Goal: Task Accomplishment & Management: Manage account settings

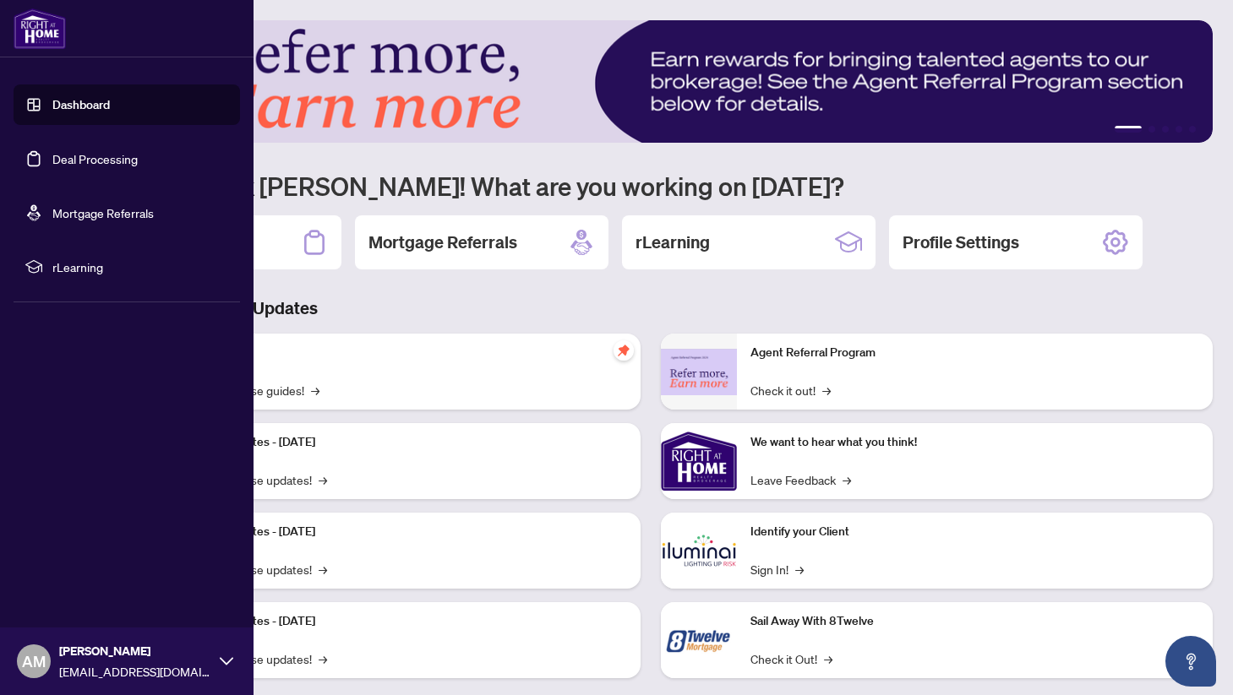
click at [93, 108] on link "Dashboard" at bounding box center [80, 104] width 57 height 15
click at [99, 163] on link "Deal Processing" at bounding box center [94, 158] width 85 height 15
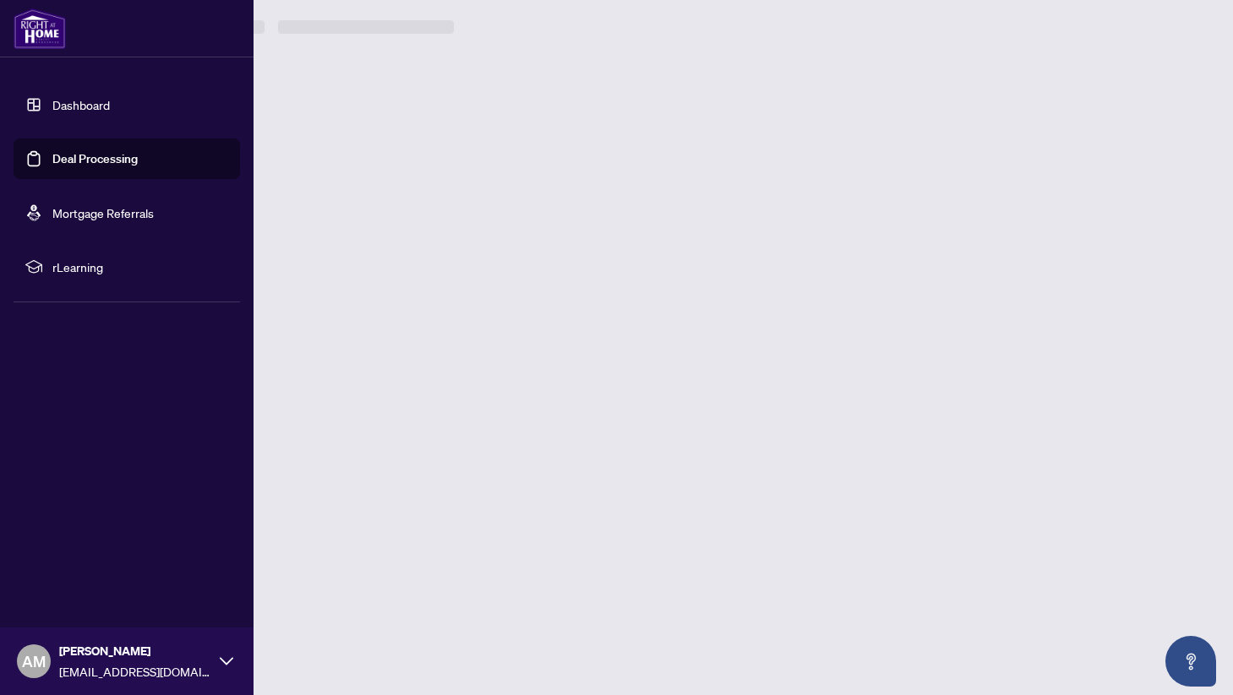
click at [95, 162] on link "Deal Processing" at bounding box center [94, 158] width 85 height 15
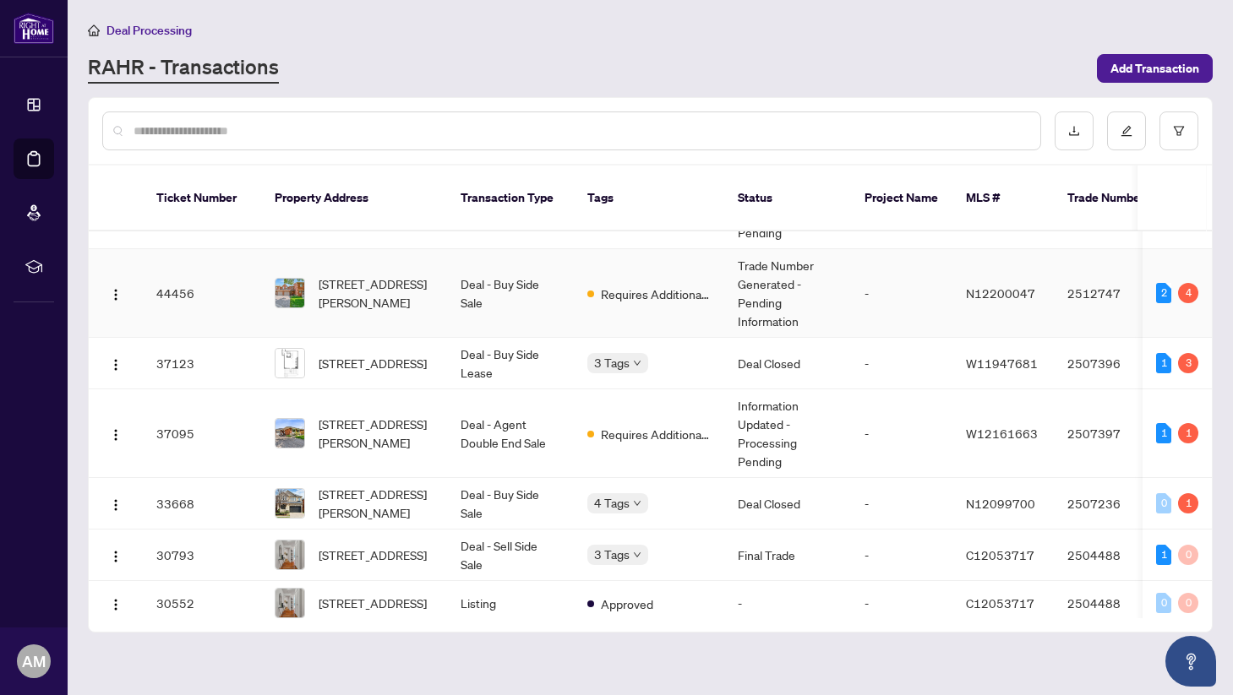
scroll to position [123, 0]
click at [640, 424] on span "Requires Additional Docs" at bounding box center [656, 433] width 110 height 19
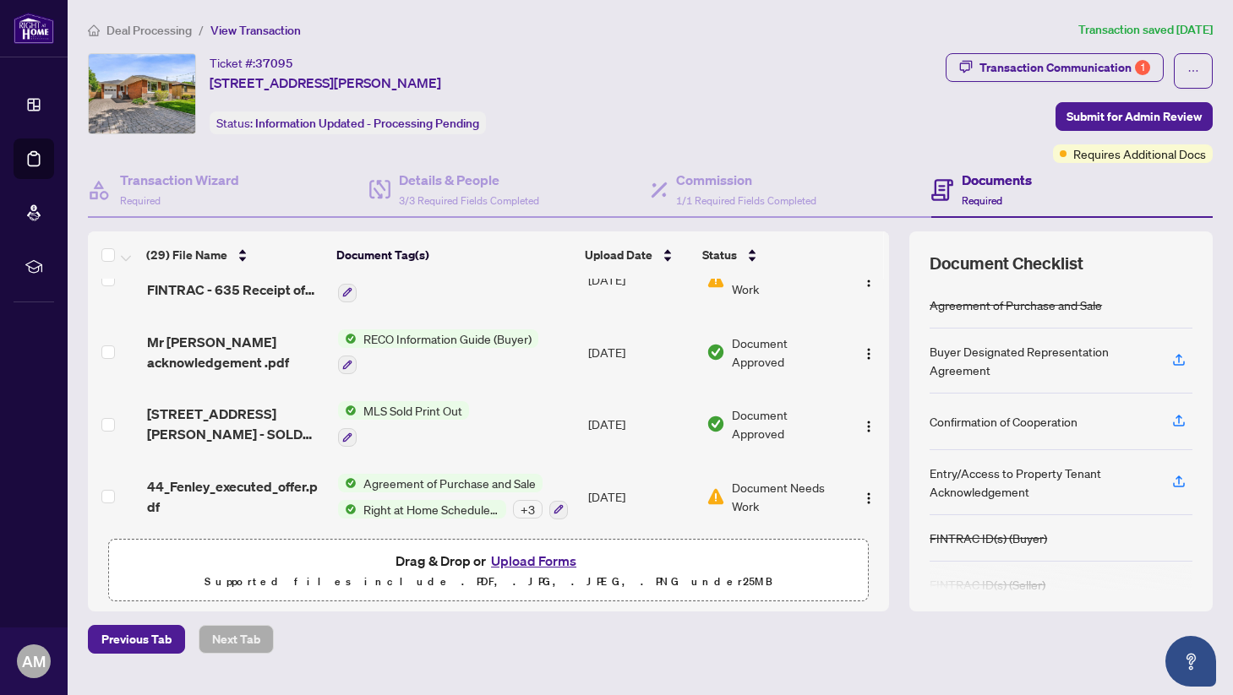
scroll to position [37, 0]
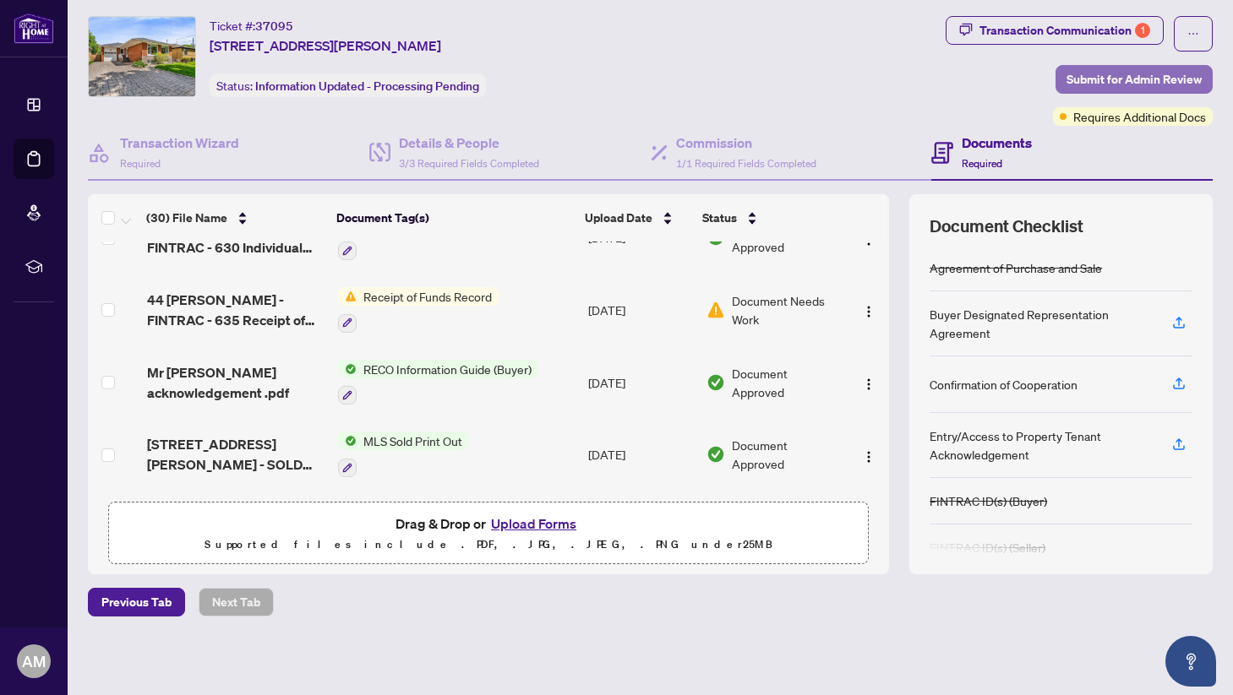
click at [1156, 77] on span "Submit for Admin Review" at bounding box center [1133, 79] width 135 height 27
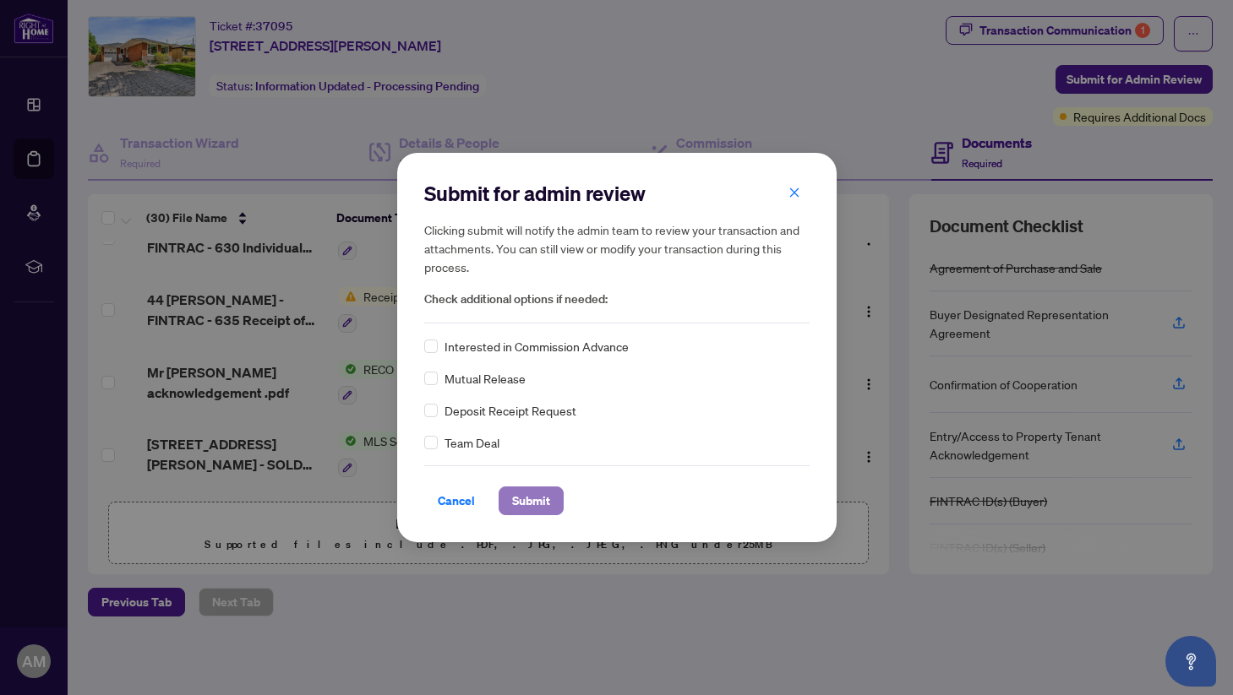
click at [541, 494] on span "Submit" at bounding box center [531, 500] width 38 height 27
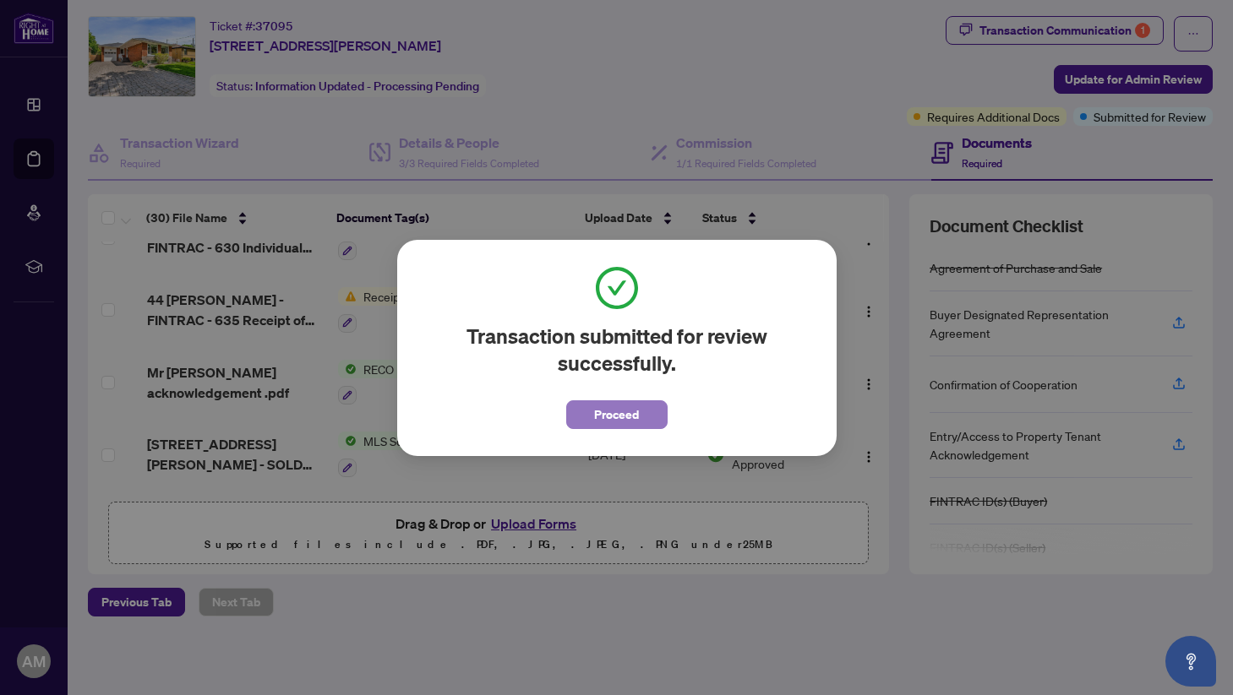
click at [608, 404] on span "Proceed" at bounding box center [616, 414] width 45 height 27
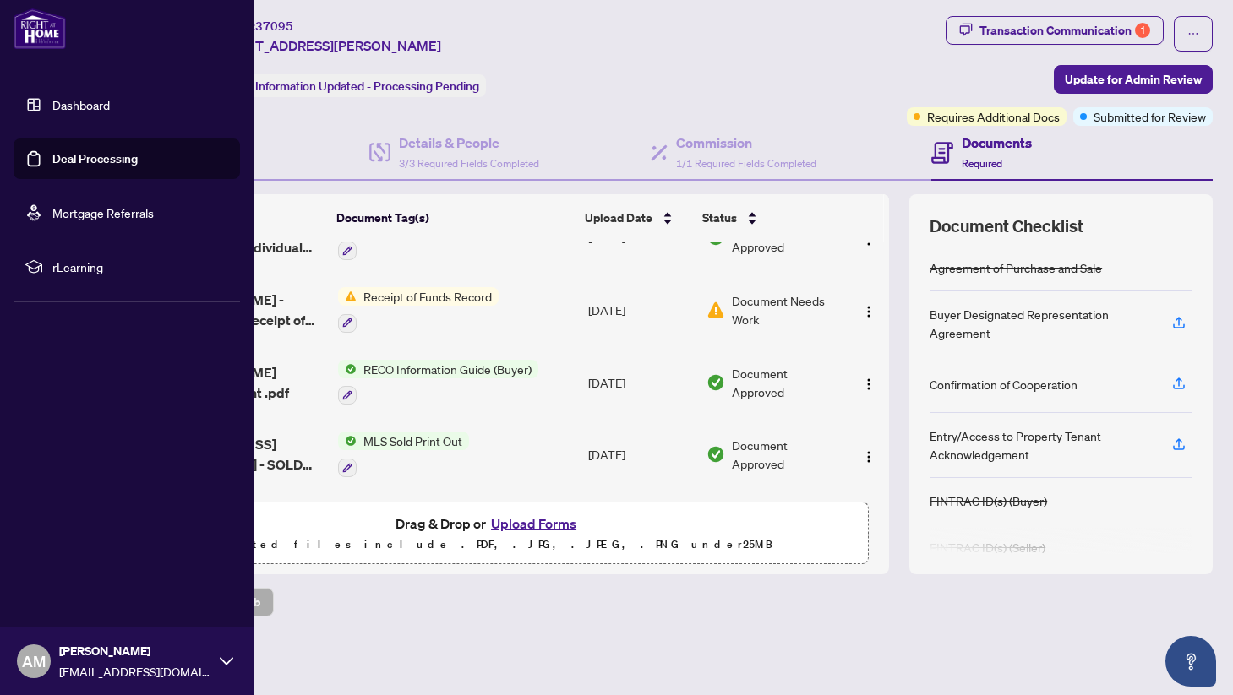
click at [52, 155] on link "Deal Processing" at bounding box center [94, 158] width 85 height 15
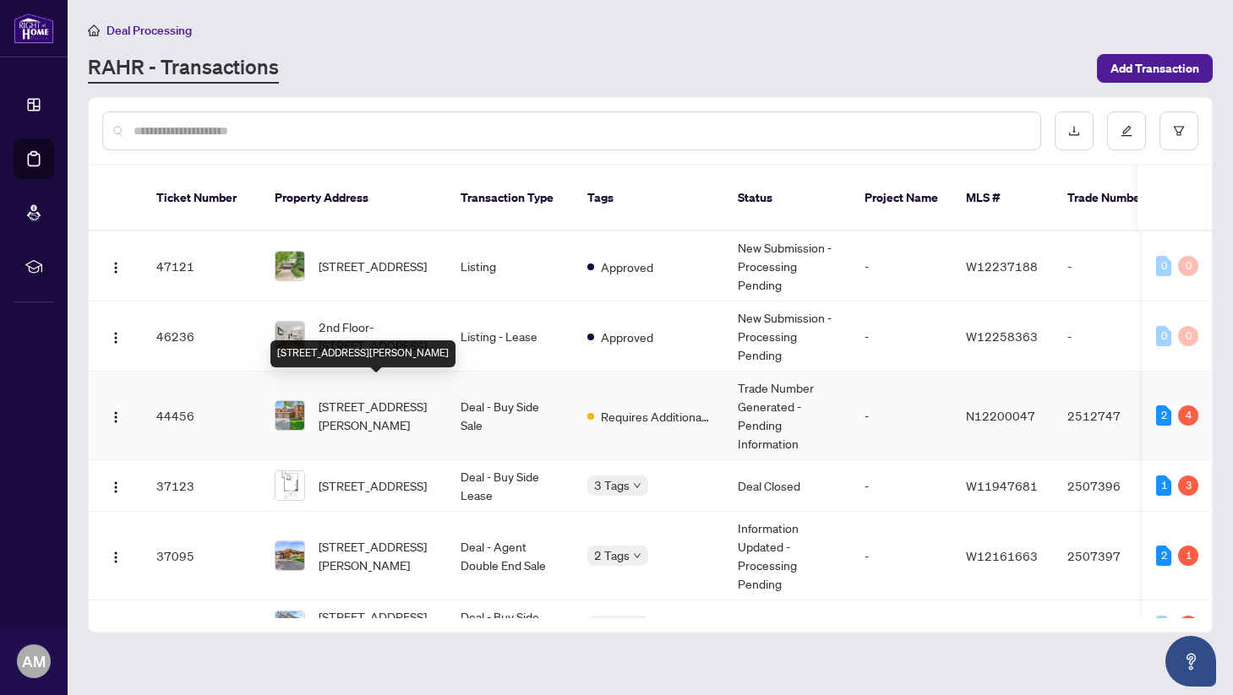
click at [349, 401] on span "[STREET_ADDRESS][PERSON_NAME]" at bounding box center [376, 415] width 115 height 37
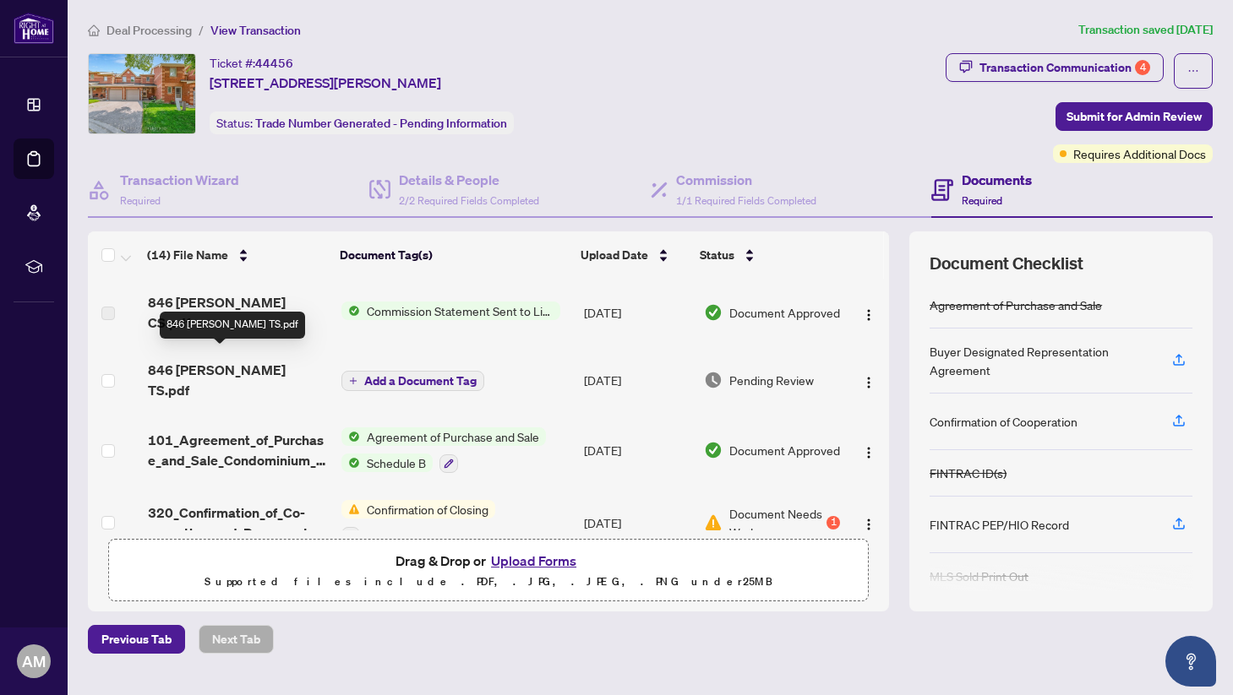
click at [224, 363] on span "846 [PERSON_NAME] TS.pdf" at bounding box center [238, 380] width 180 height 41
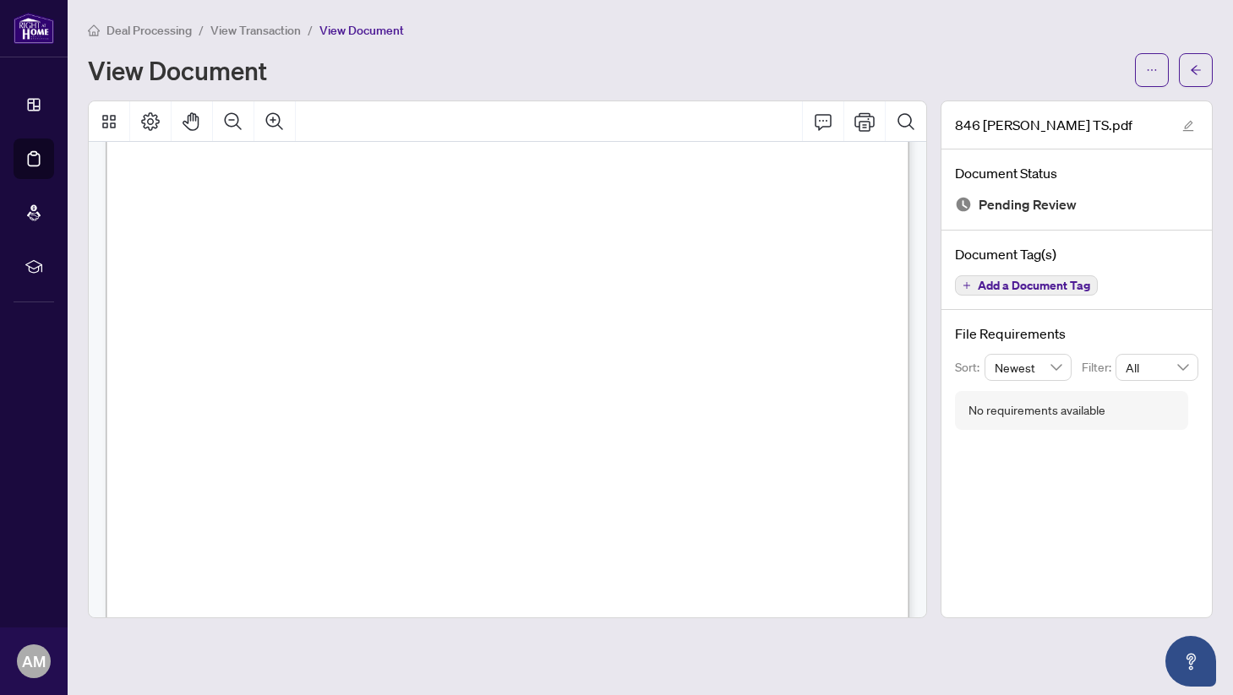
scroll to position [224, 0]
click at [1148, 72] on icon "ellipsis" at bounding box center [1152, 70] width 12 height 12
click at [1053, 107] on span "Download" at bounding box center [1091, 106] width 128 height 19
click at [286, 29] on span "View Transaction" at bounding box center [255, 30] width 90 height 15
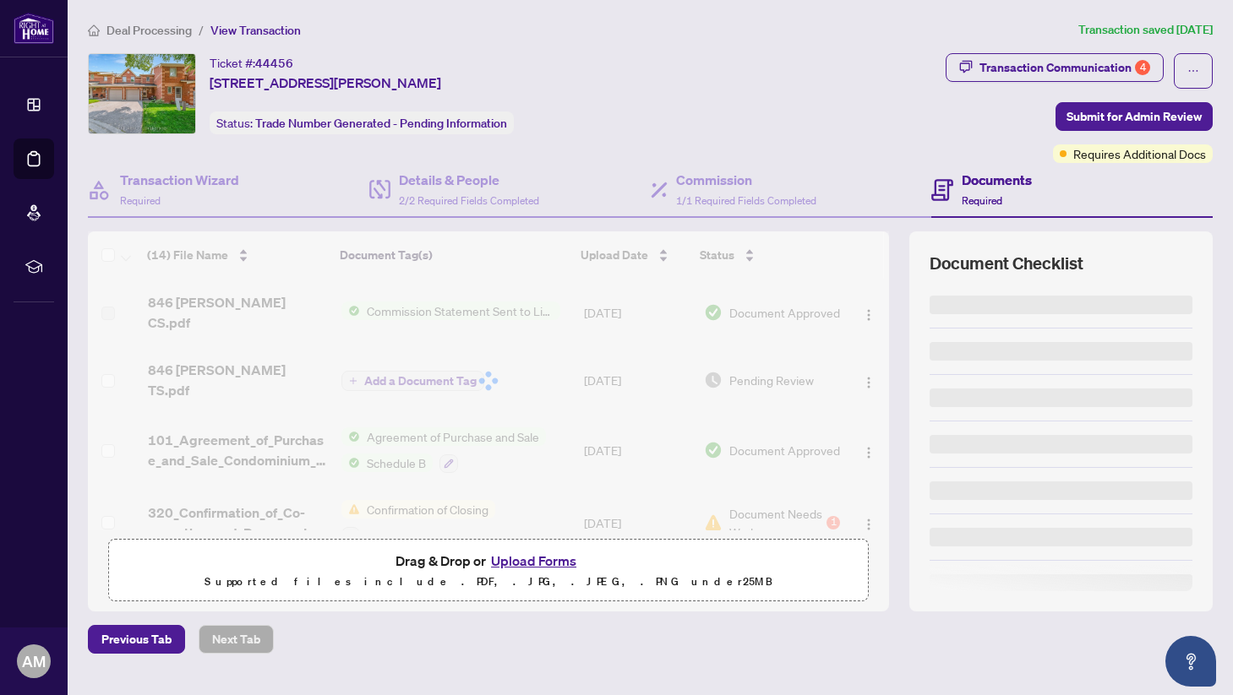
click at [277, 29] on span "View Transaction" at bounding box center [255, 30] width 90 height 15
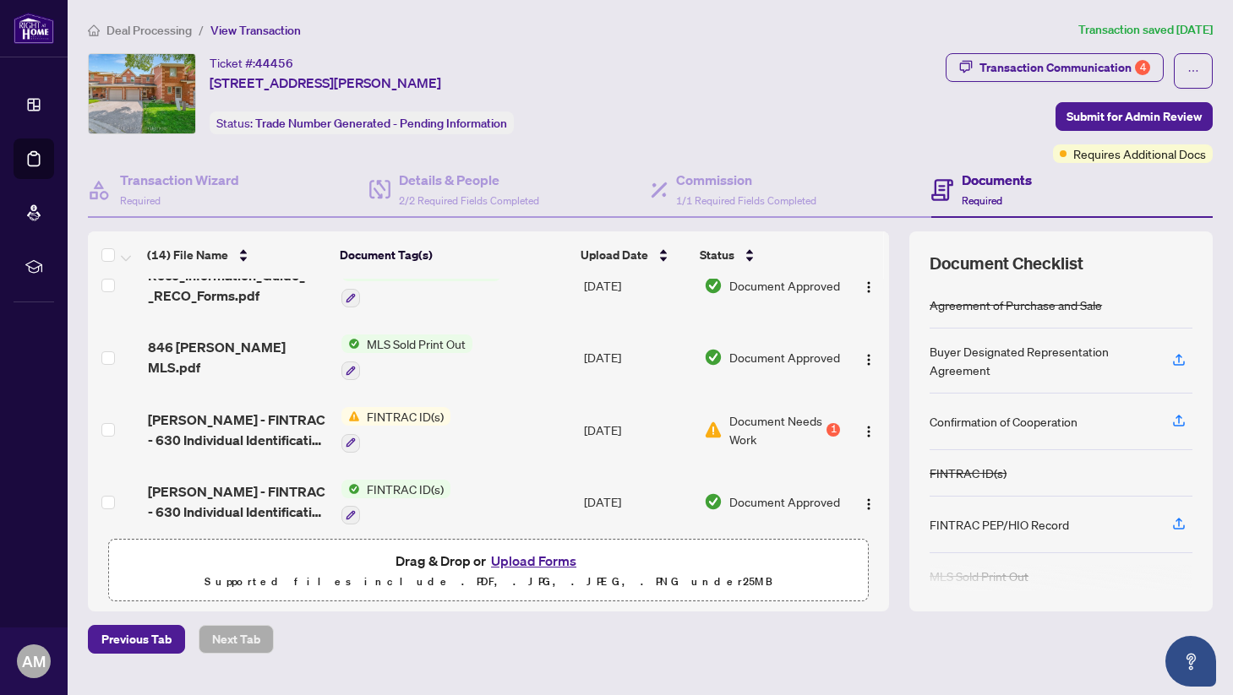
scroll to position [677, 0]
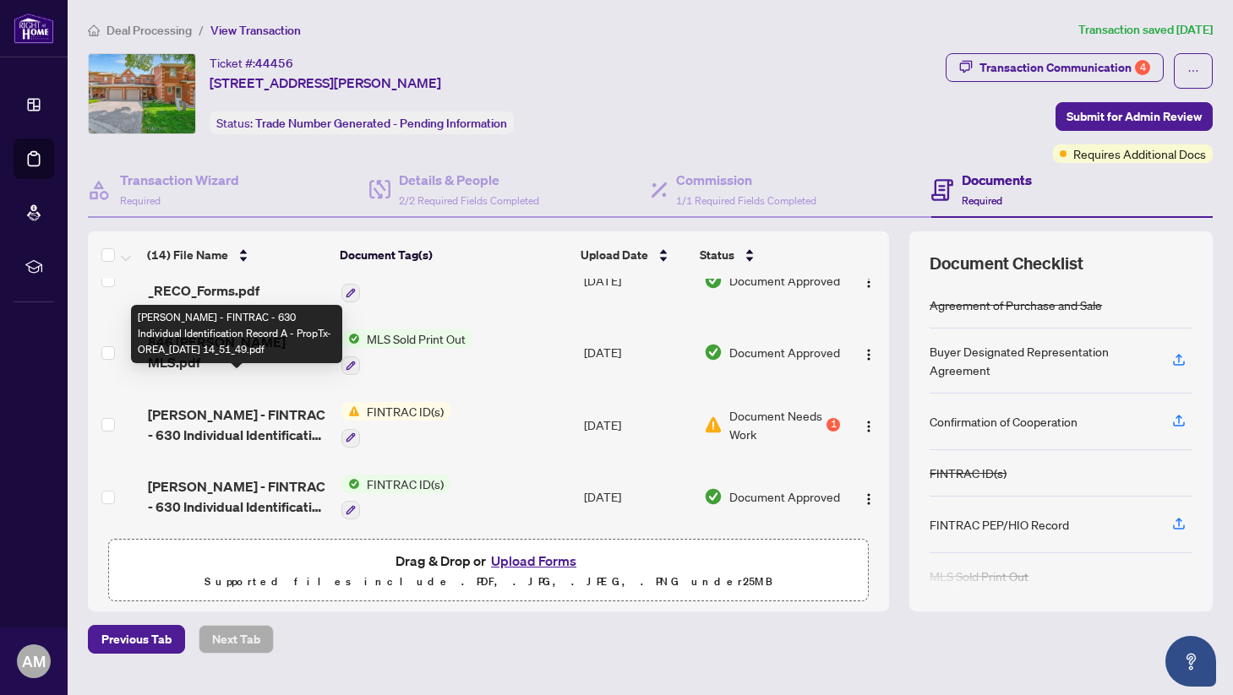
click at [252, 405] on span "[PERSON_NAME] - FINTRAC - 630 Individual Identification Record A - PropTx-OREA_…" at bounding box center [238, 425] width 180 height 41
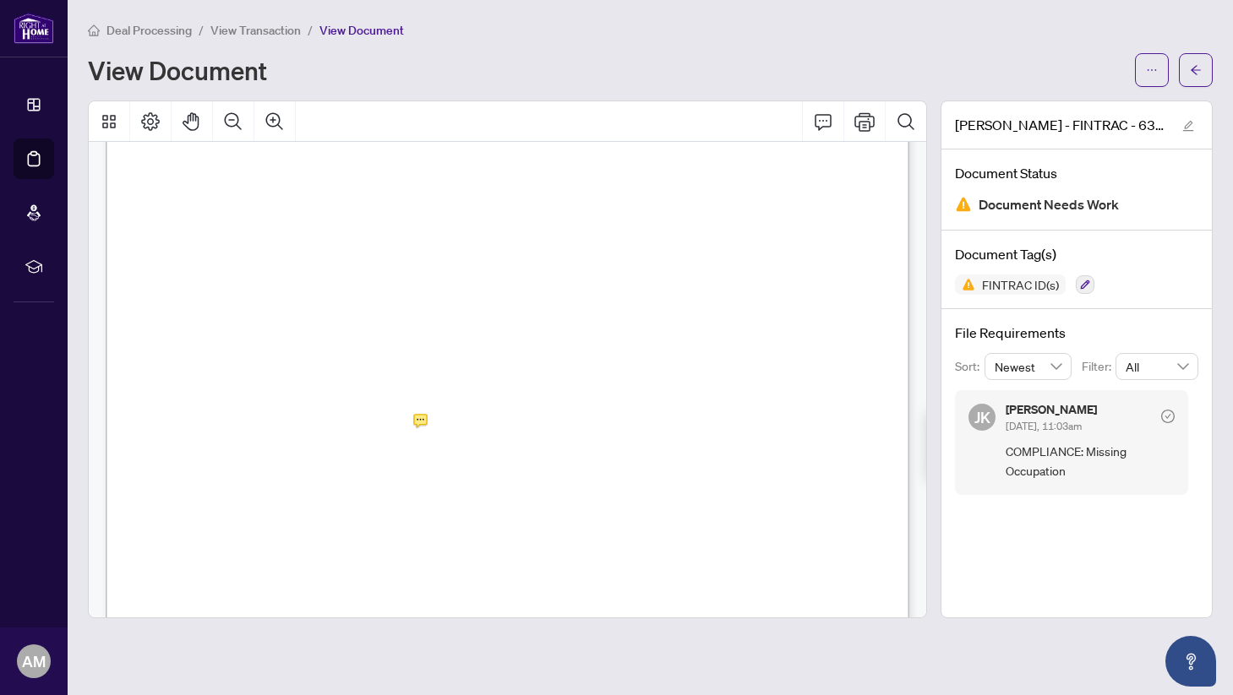
scroll to position [168, 0]
click at [1141, 68] on button "button" at bounding box center [1152, 70] width 34 height 34
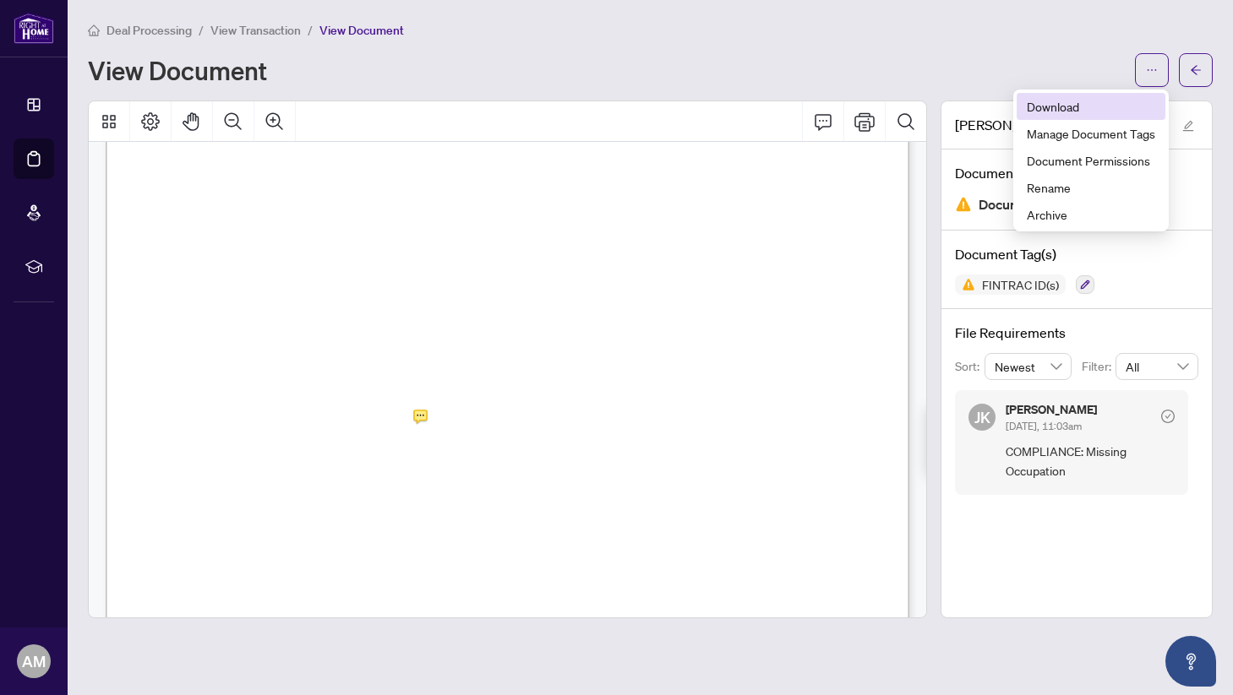
click at [1075, 108] on span "Download" at bounding box center [1091, 106] width 128 height 19
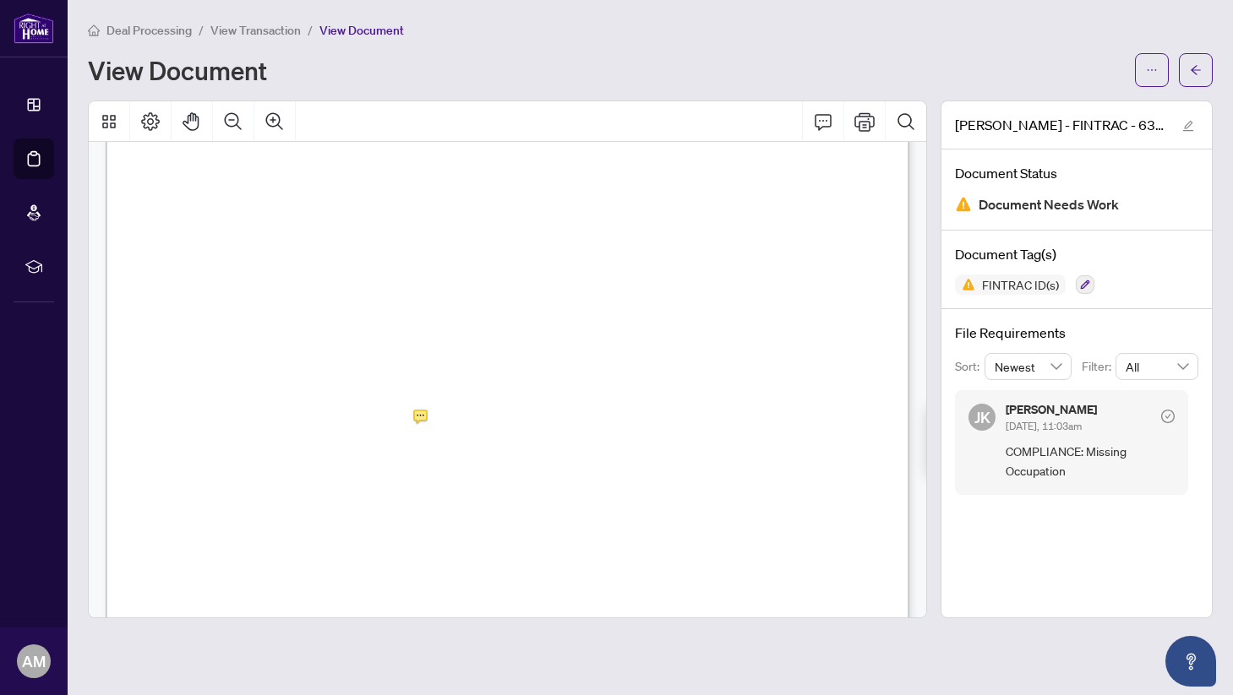
click at [263, 33] on span "View Transaction" at bounding box center [255, 30] width 90 height 15
